Goal: Task Accomplishment & Management: Manage account settings

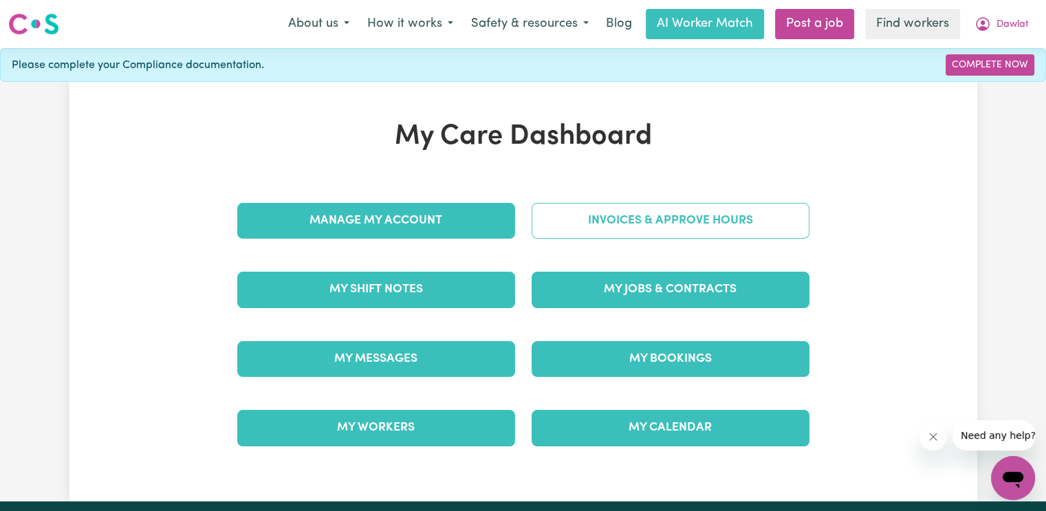
click at [590, 219] on link "Invoices & Approve Hours" at bounding box center [670, 221] width 278 height 36
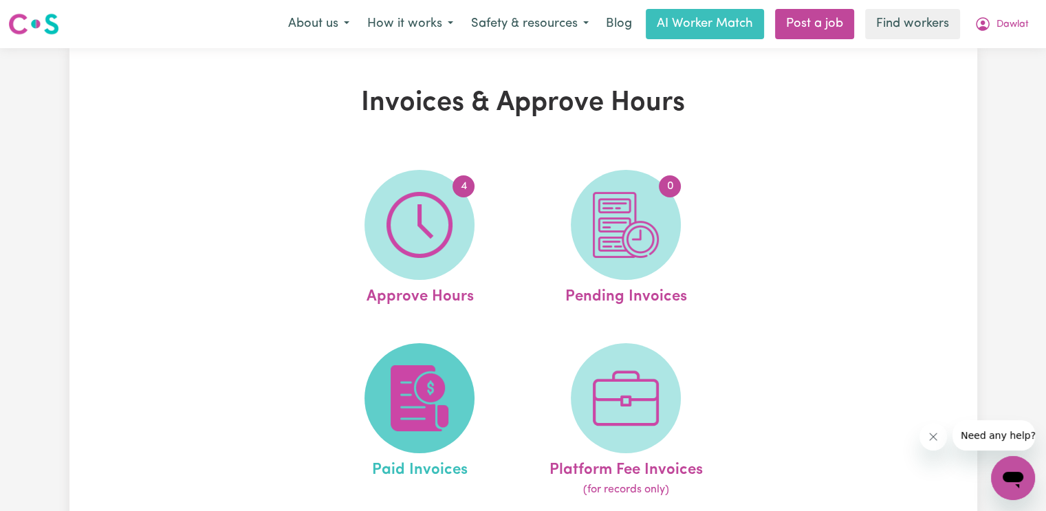
click at [392, 423] on img at bounding box center [419, 398] width 66 height 66
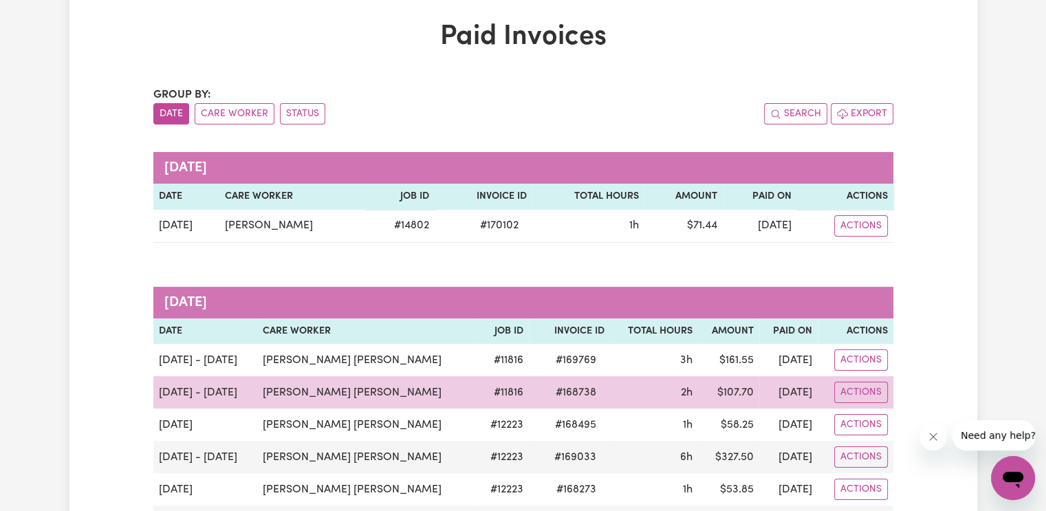
scroll to position [137, 0]
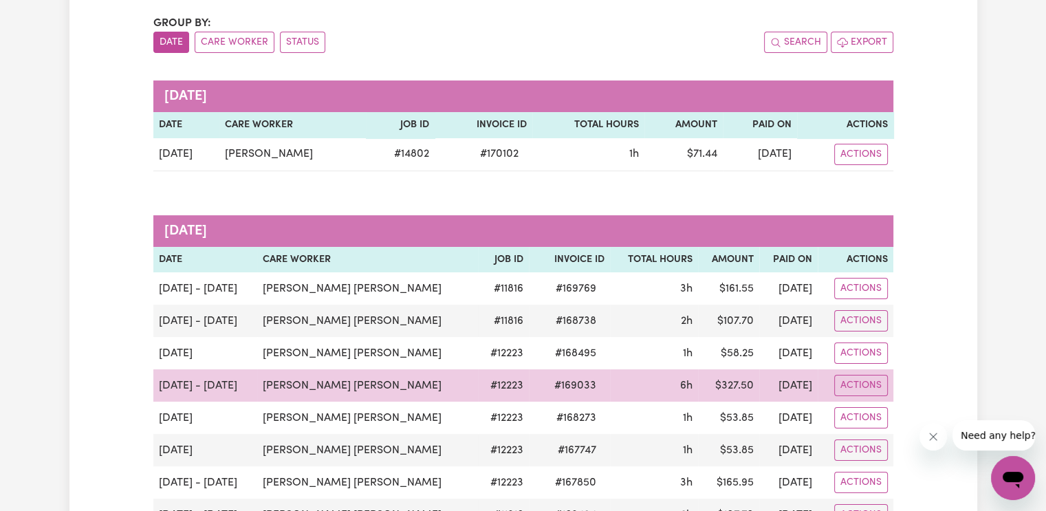
click at [562, 393] on span "# 169033" at bounding box center [575, 385] width 58 height 16
click at [561, 388] on span "# 169033" at bounding box center [575, 385] width 58 height 16
copy span "169033"
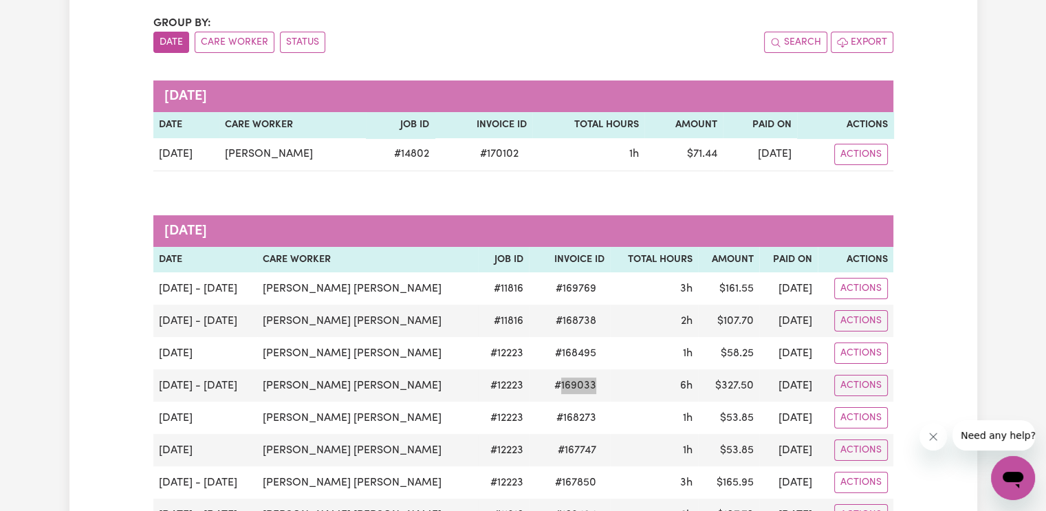
scroll to position [0, 0]
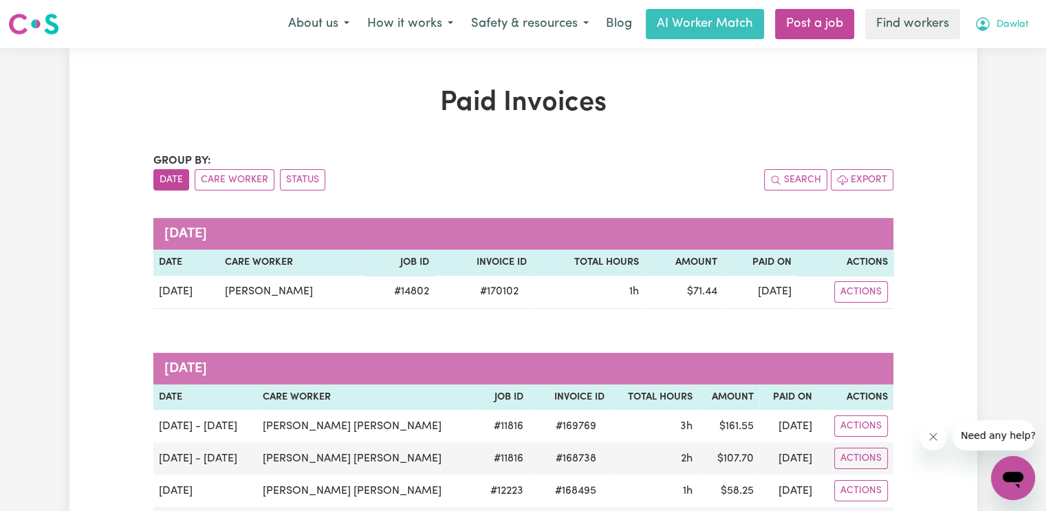
click at [1006, 30] on span "Dawlat" at bounding box center [1012, 24] width 32 height 15
click at [984, 74] on link "Logout" at bounding box center [982, 79] width 109 height 26
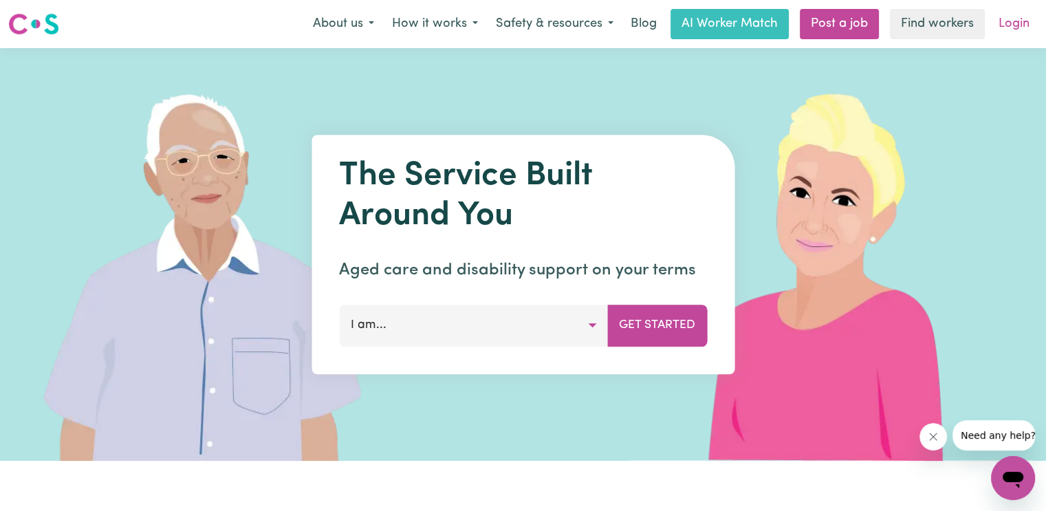
click at [1009, 35] on link "Login" at bounding box center [1013, 24] width 47 height 30
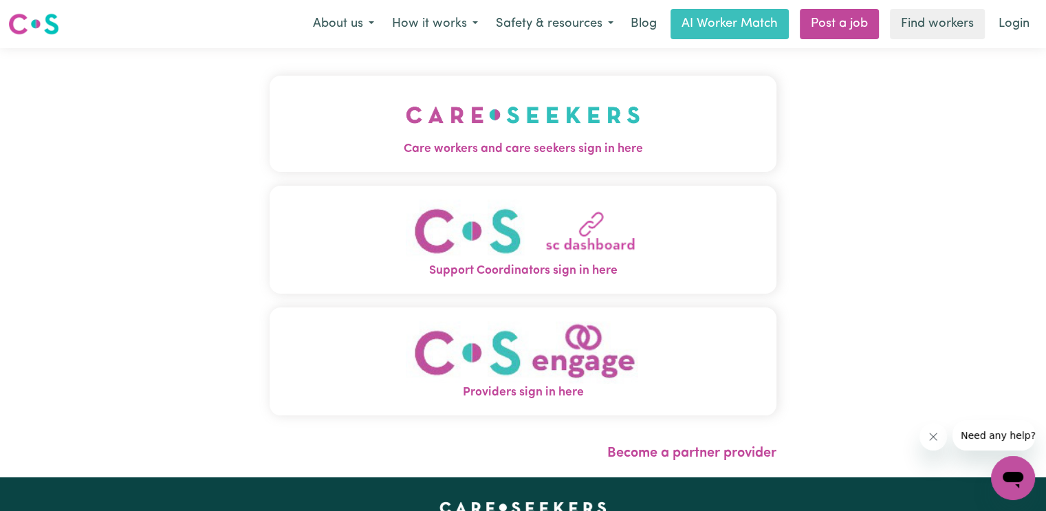
click at [436, 123] on img "Care workers and care seekers sign in here" at bounding box center [523, 114] width 234 height 51
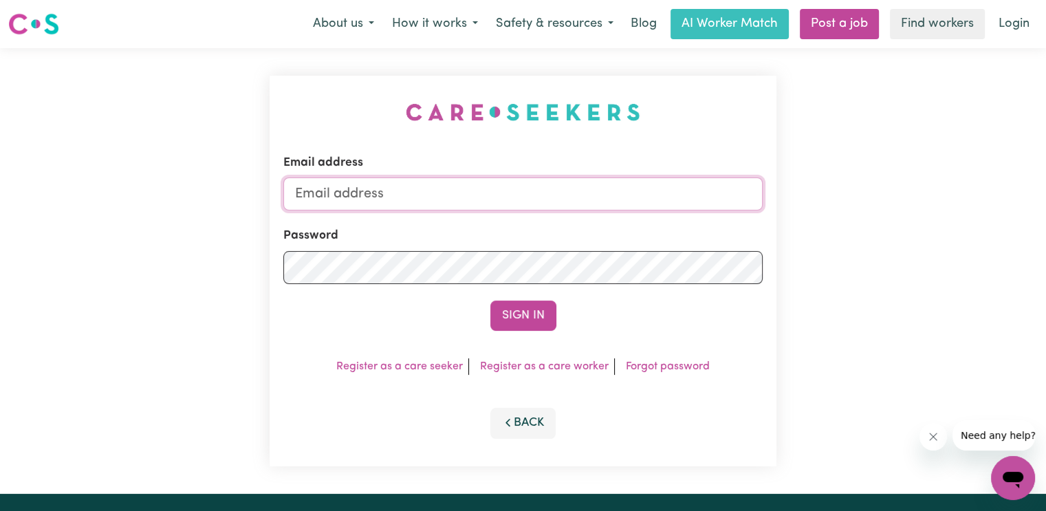
click at [396, 189] on input "Email address" at bounding box center [522, 193] width 479 height 33
paste input "[PERSON_NAME]"
type input "[EMAIL_ADDRESS][DOMAIN_NAME]"
click at [490, 300] on button "Sign In" at bounding box center [523, 315] width 66 height 30
